Goal: Find specific page/section: Find specific page/section

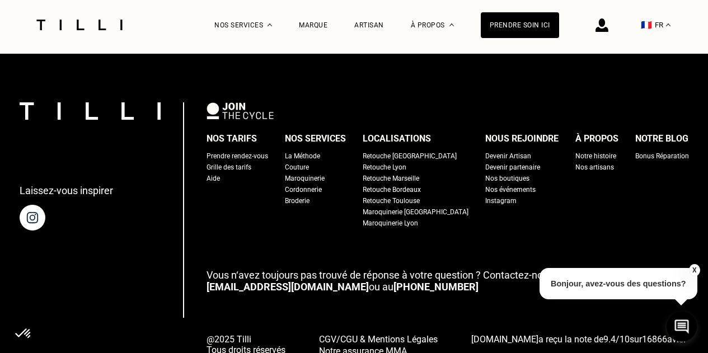
scroll to position [713, 0]
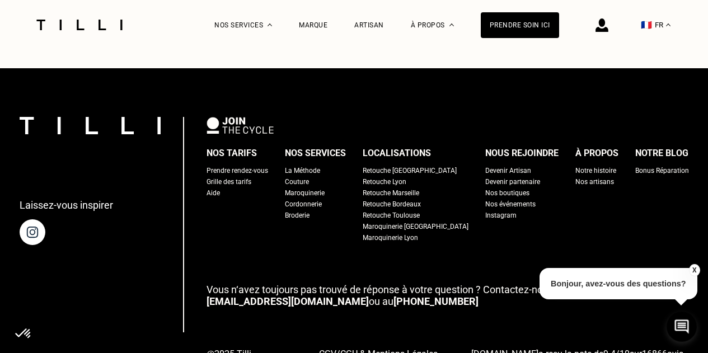
click at [400, 165] on div "Retouche [GEOGRAPHIC_DATA]" at bounding box center [409, 170] width 94 height 11
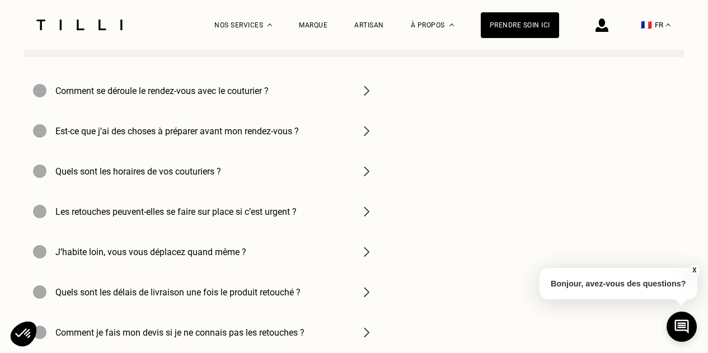
scroll to position [3549, 0]
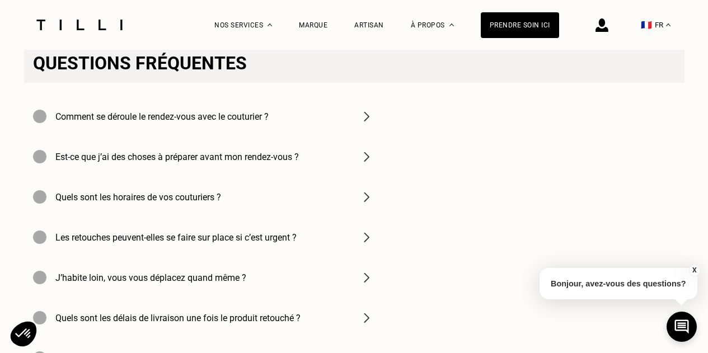
click at [373, 123] on img at bounding box center [366, 116] width 13 height 13
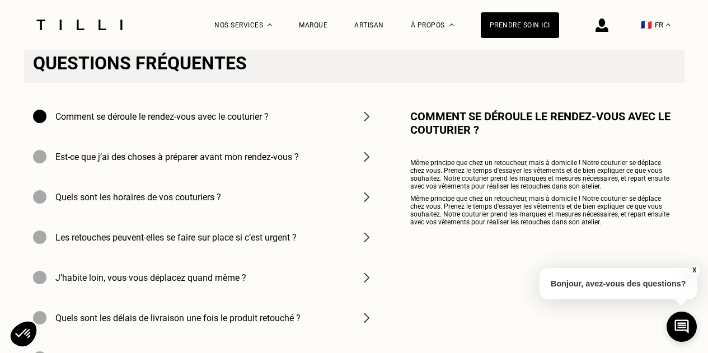
click at [195, 202] on h4 "Quels sont les horaires de vos couturiers ?" at bounding box center [138, 197] width 166 height 11
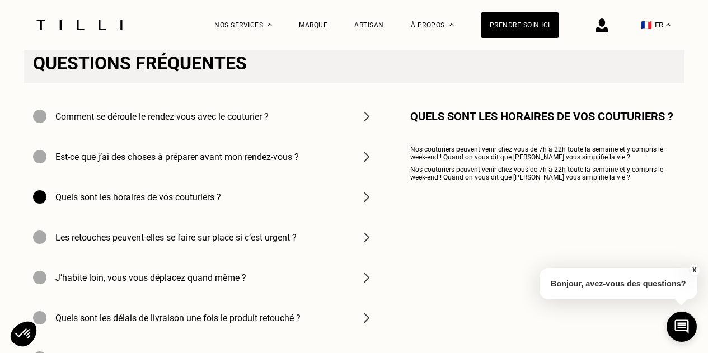
click at [232, 243] on h4 "Les retouches peuvent-elles se faire sur place si c’est urgent ?" at bounding box center [175, 237] width 241 height 11
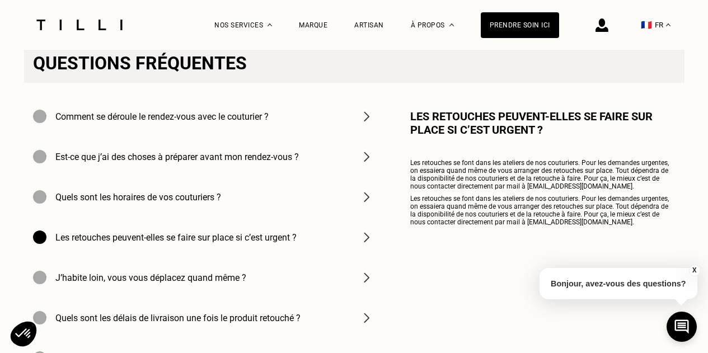
click at [244, 162] on h4 "Est-ce que j’ai des choses à préparer avant mon rendez-vous ?" at bounding box center [176, 157] width 243 height 11
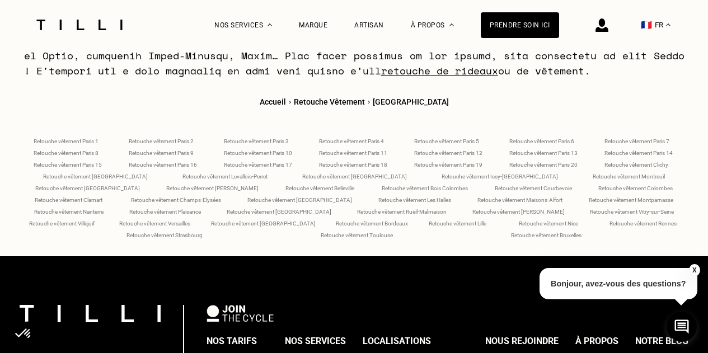
scroll to position [4433, 0]
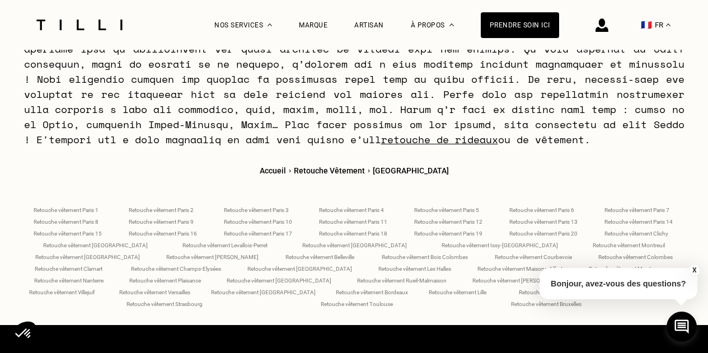
click at [368, 230] on span "Retouche vêtement Paris 18" at bounding box center [353, 233] width 68 height 6
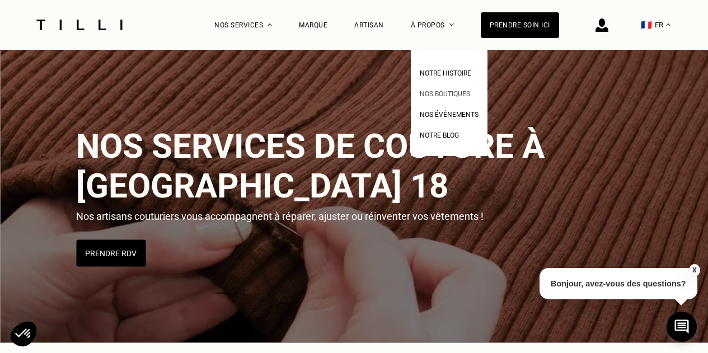
click at [455, 95] on span "Nos boutiques" at bounding box center [445, 94] width 50 height 8
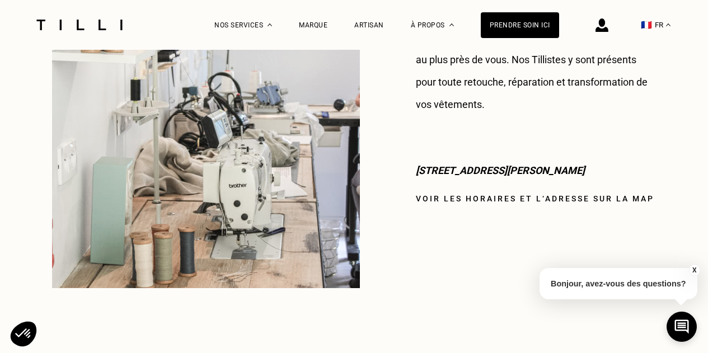
scroll to position [1066, 0]
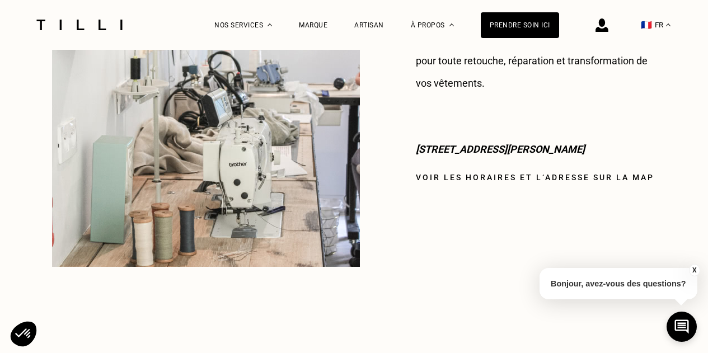
click at [601, 150] on div "[PERSON_NAME] Au coeur du quartier [GEOGRAPHIC_DATA], l’adresse [PERSON_NAME] e…" at bounding box center [536, 68] width 241 height 395
click at [600, 173] on link "Voir les horaires et l‘adresse sur la map" at bounding box center [535, 177] width 238 height 9
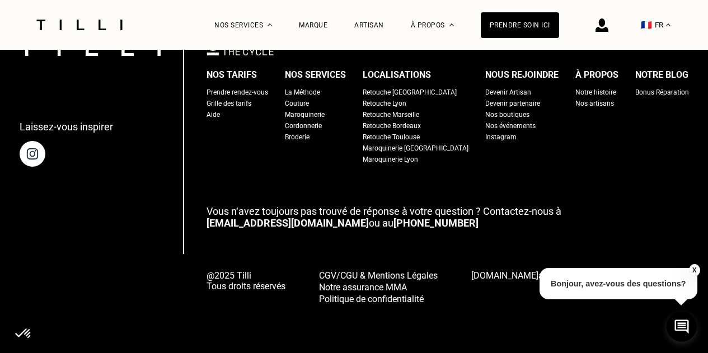
scroll to position [713, 0]
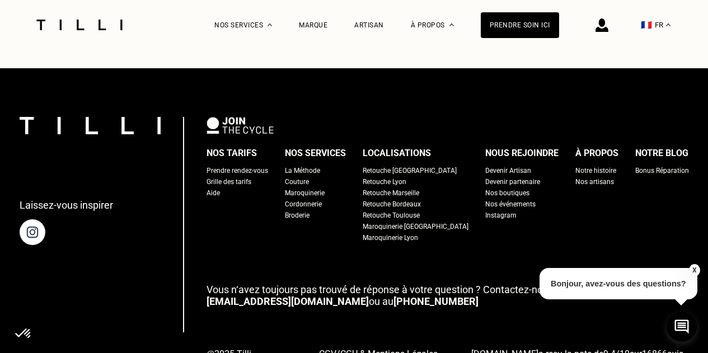
select select "FR"
